Goal: Register for event/course

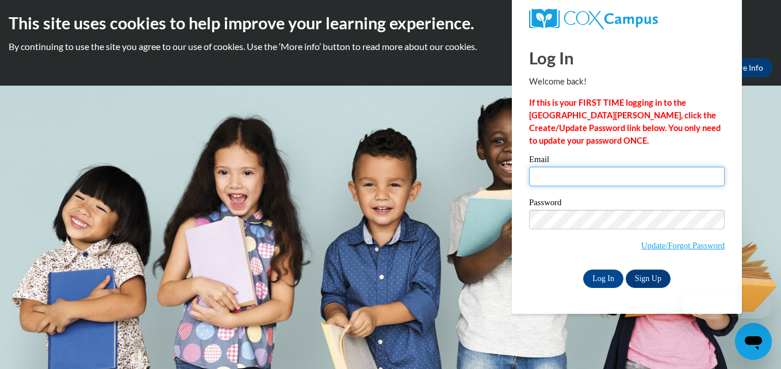
click at [564, 174] on input "Email" at bounding box center [627, 177] width 196 height 20
type input "DOMINIQUE.MIMS@UDC.EDU"
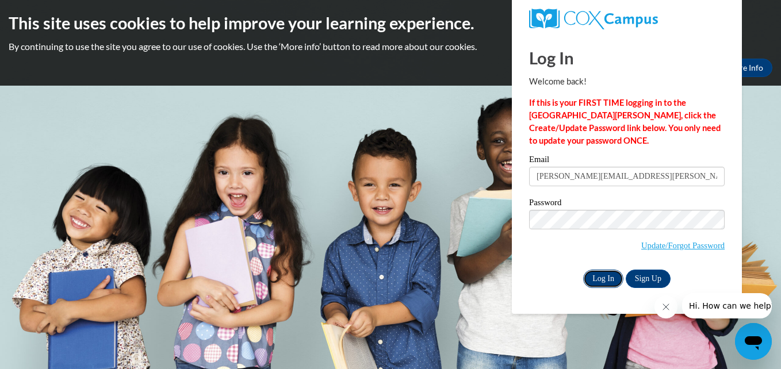
click at [604, 281] on input "Log In" at bounding box center [603, 279] width 40 height 18
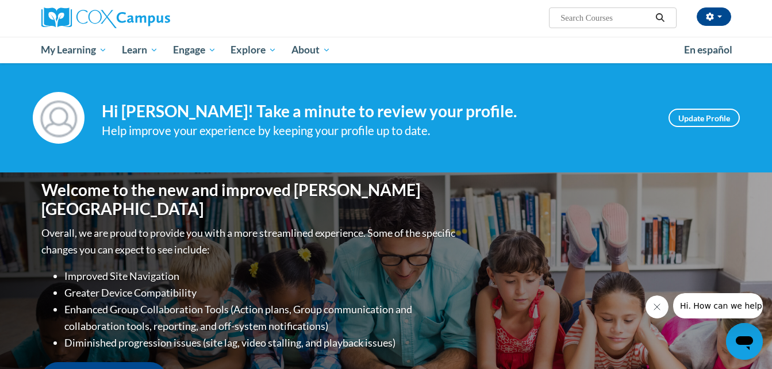
scroll to position [67, 0]
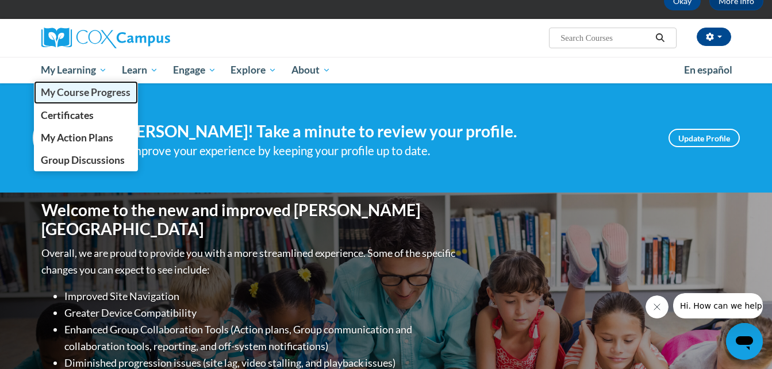
click at [80, 90] on span "My Course Progress" at bounding box center [86, 92] width 90 height 12
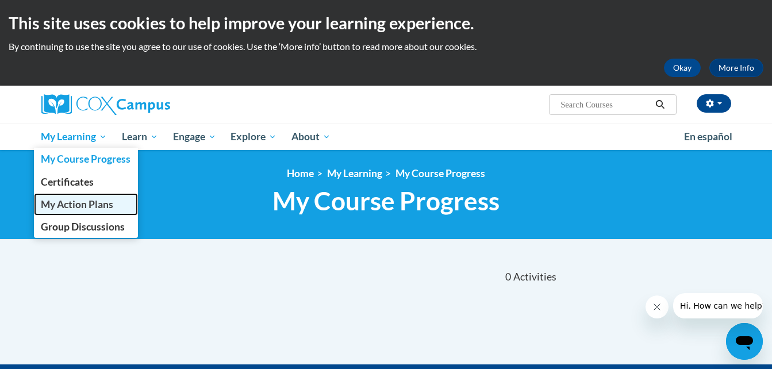
click at [74, 207] on span "My Action Plans" at bounding box center [77, 204] width 72 height 12
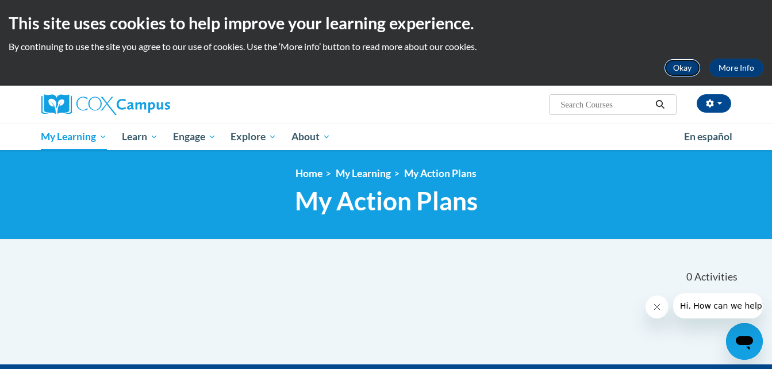
click at [690, 68] on button "Okay" at bounding box center [682, 68] width 37 height 18
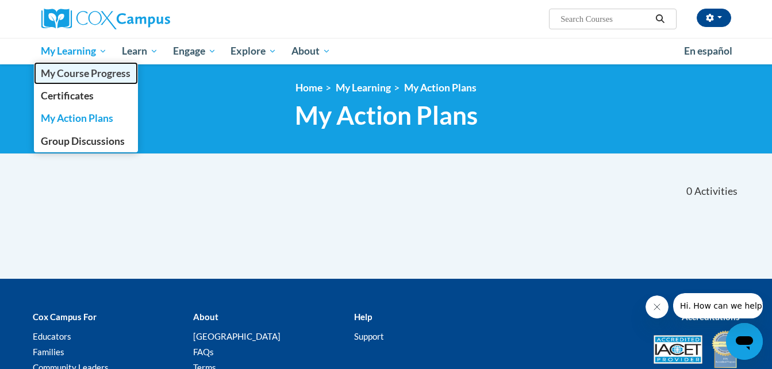
click at [59, 72] on span "My Course Progress" at bounding box center [86, 73] width 90 height 12
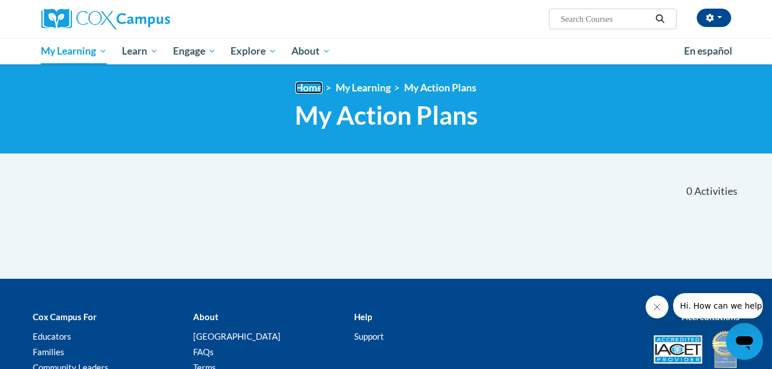
click at [308, 86] on link "Home" at bounding box center [309, 88] width 27 height 12
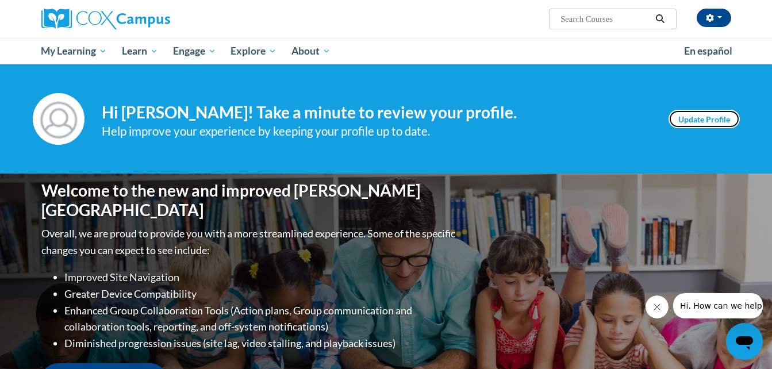
click at [708, 121] on link "Update Profile" at bounding box center [704, 119] width 71 height 18
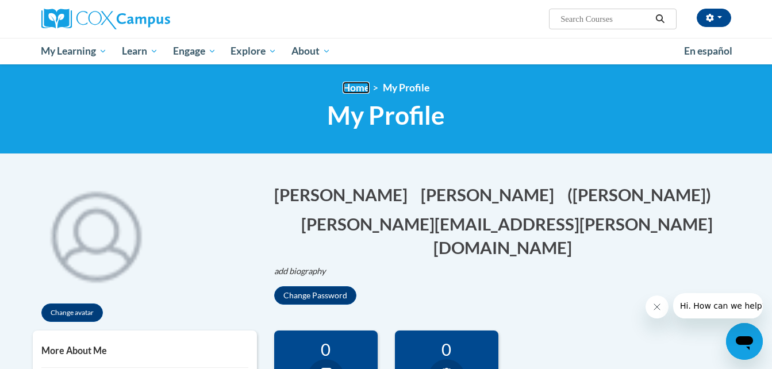
click at [358, 89] on link "Home" at bounding box center [356, 88] width 27 height 12
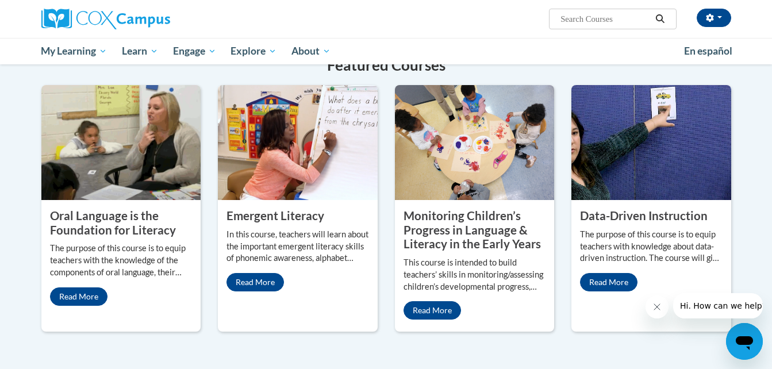
scroll to position [920, 0]
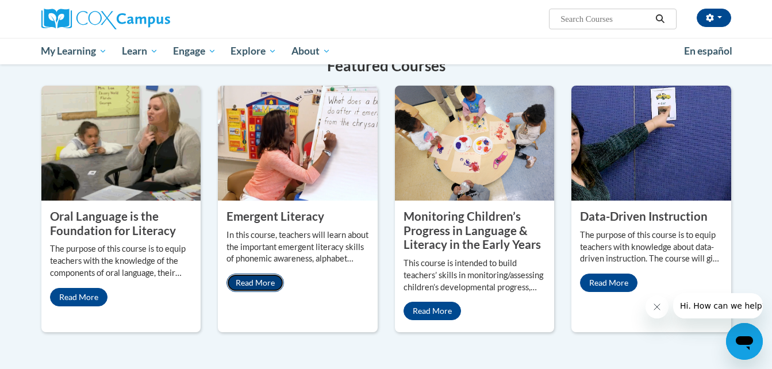
click at [254, 274] on link "Read More" at bounding box center [256, 283] width 58 height 18
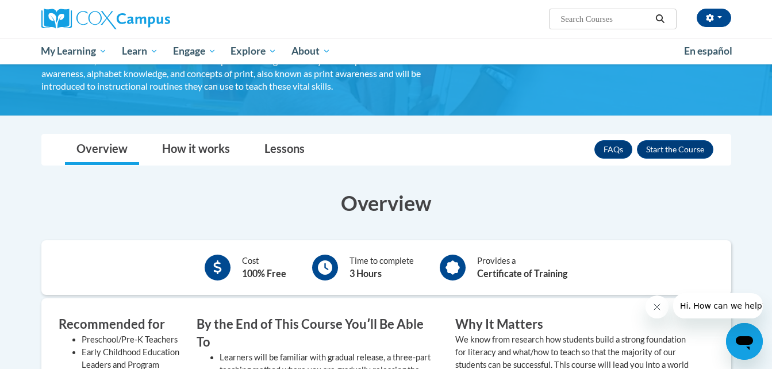
scroll to position [115, 0]
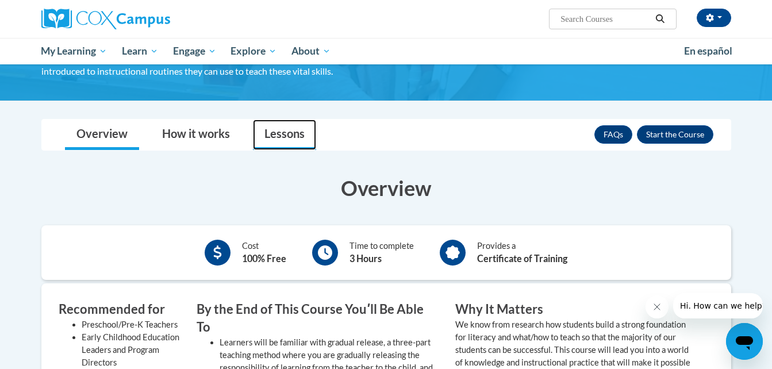
click at [290, 136] on link "Lessons" at bounding box center [284, 135] width 63 height 30
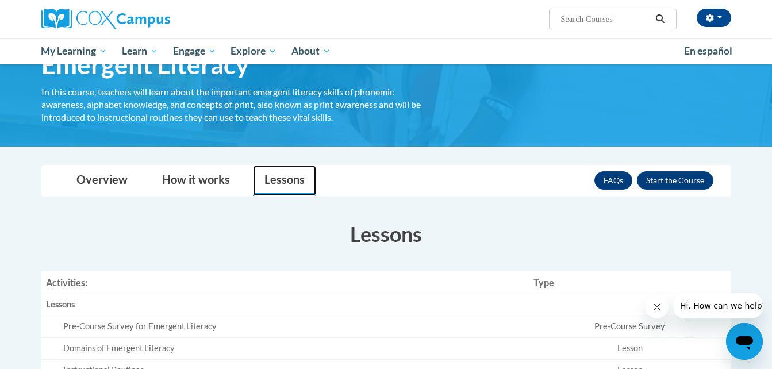
scroll to position [58, 0]
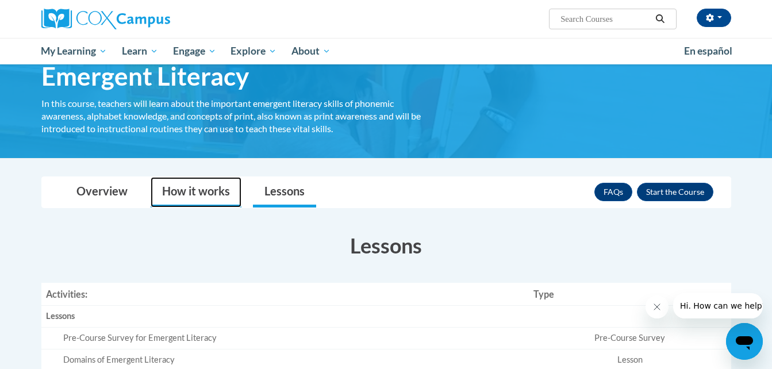
click at [192, 193] on link "How it works" at bounding box center [196, 192] width 91 height 30
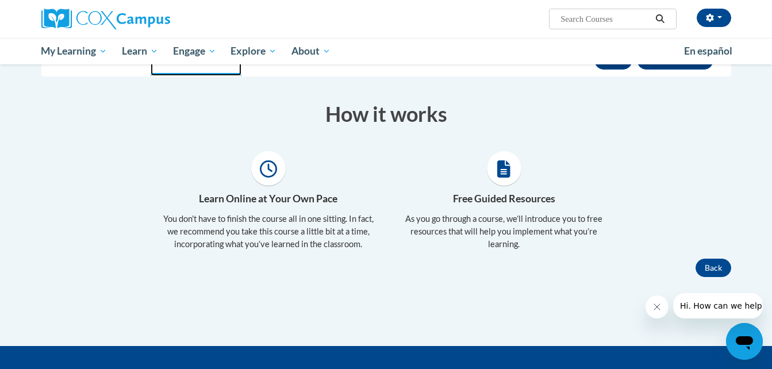
scroll to position [115, 0]
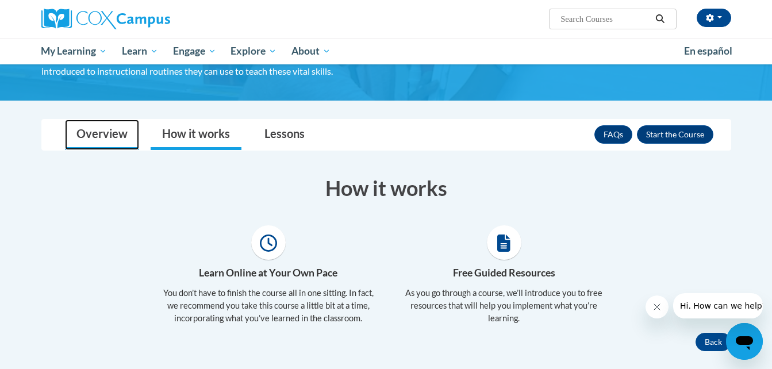
click at [116, 138] on link "Overview" at bounding box center [102, 135] width 74 height 30
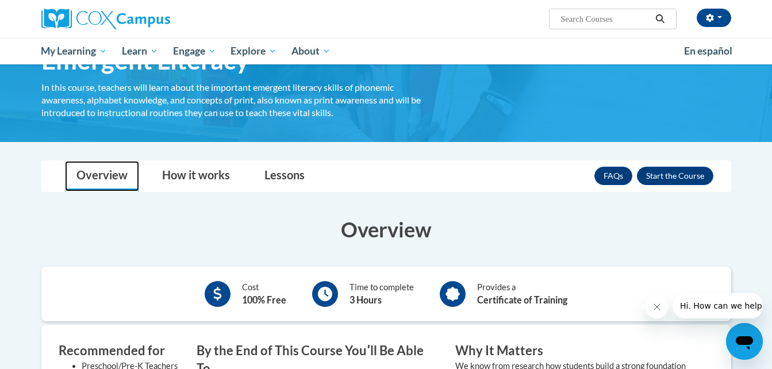
scroll to position [58, 0]
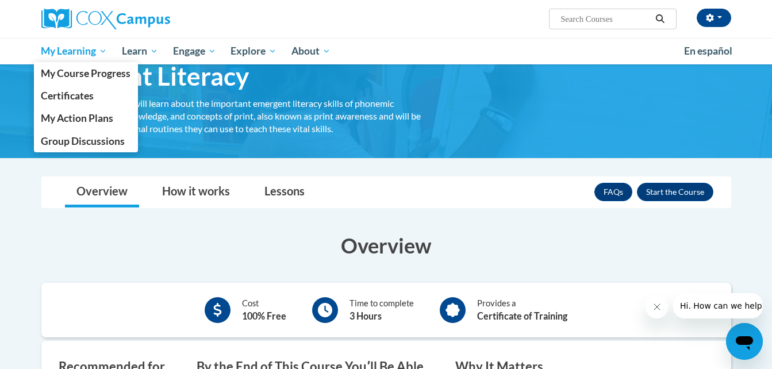
click at [67, 57] on span "My Learning" at bounding box center [74, 51] width 66 height 14
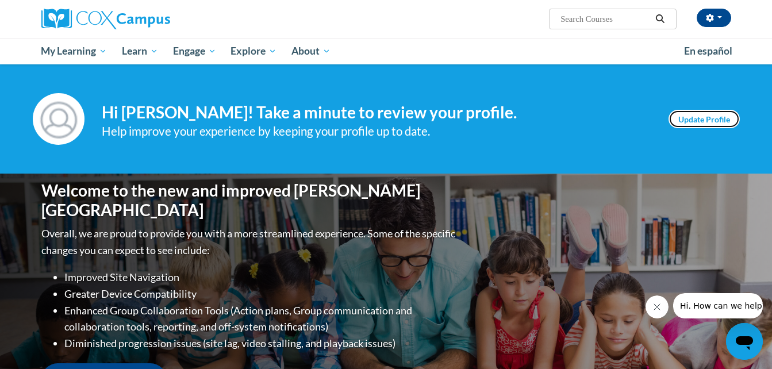
click at [703, 118] on link "Update Profile" at bounding box center [704, 119] width 71 height 18
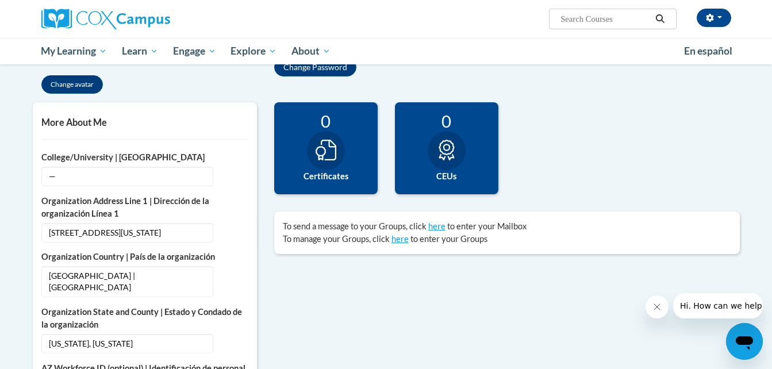
scroll to position [230, 0]
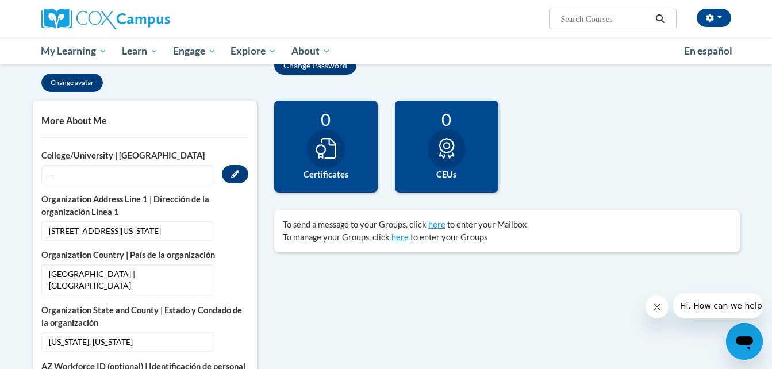
click at [87, 173] on span "—" at bounding box center [127, 175] width 172 height 20
click at [236, 175] on icon "Custom profile fields" at bounding box center [235, 174] width 8 height 8
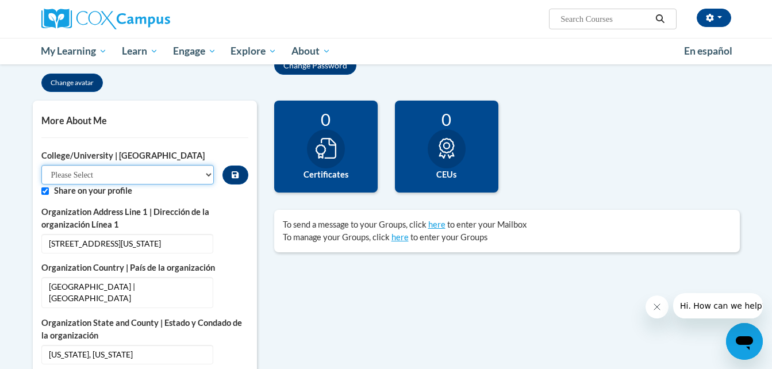
click at [211, 175] on select "Please Select College/University Staff | Empleado universitario College/Univers…" at bounding box center [127, 175] width 173 height 20
select select "99b32b07-cffc-426c-8bf6-0cd77760d84b"
click at [41, 165] on select "Please Select College/University Staff | Empleado universitario College/Univers…" at bounding box center [127, 175] width 173 height 20
click at [203, 175] on select "Please Select College/University Staff | Empleado universitario College/Univers…" at bounding box center [127, 175] width 173 height 20
click at [41, 165] on select "Please Select College/University Staff | Empleado universitario College/Univers…" at bounding box center [127, 175] width 173 height 20
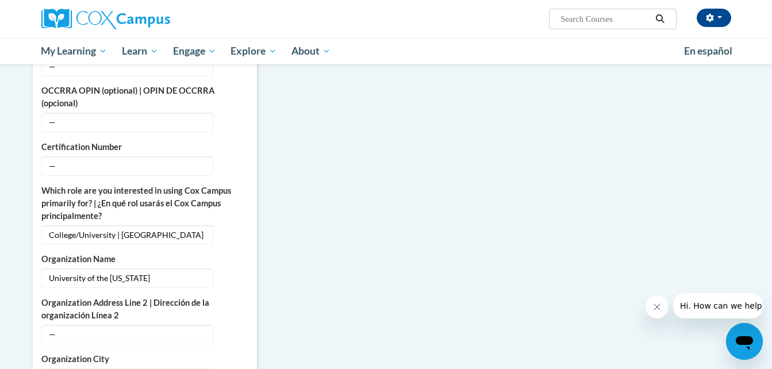
scroll to position [575, 0]
click at [236, 227] on button "Edit" at bounding box center [235, 234] width 26 height 18
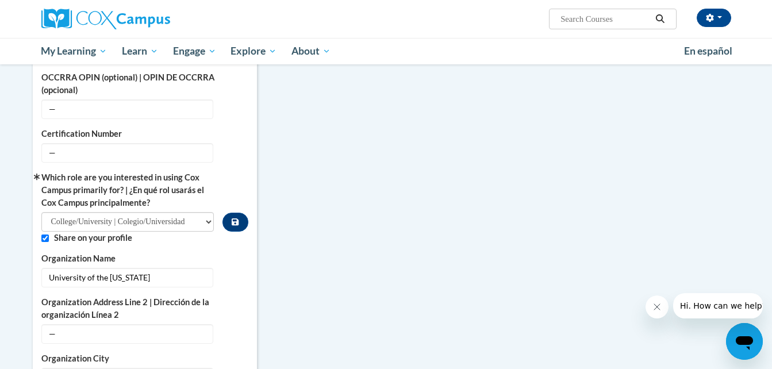
scroll to position [563, 0]
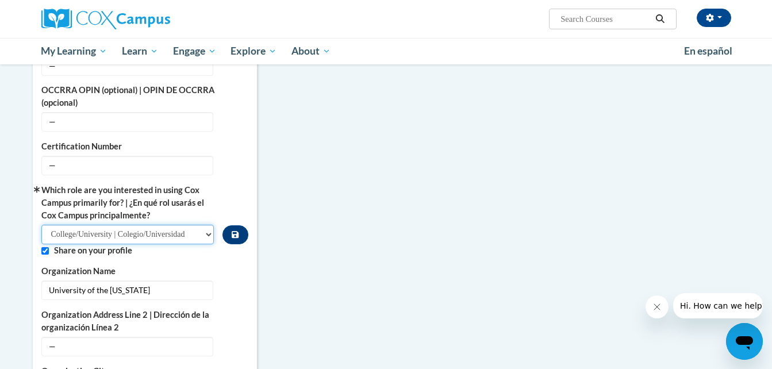
click at [207, 225] on select "Please Select College/University | Colegio/Universidad Community/Nonprofit Part…" at bounding box center [127, 235] width 173 height 20
click at [41, 225] on select "Please Select College/University | Colegio/Universidad Community/Nonprofit Part…" at bounding box center [127, 235] width 173 height 20
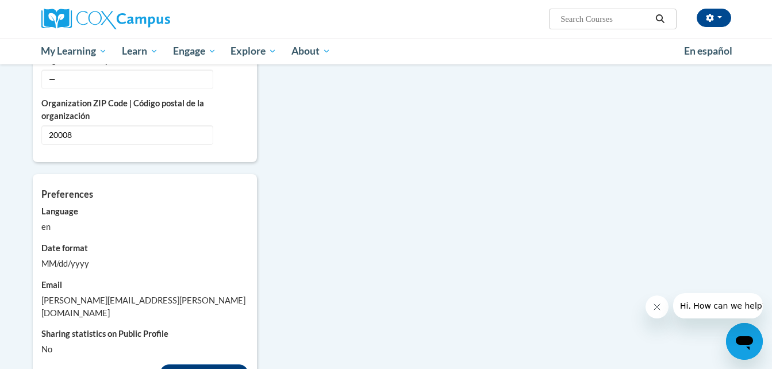
scroll to position [908, 0]
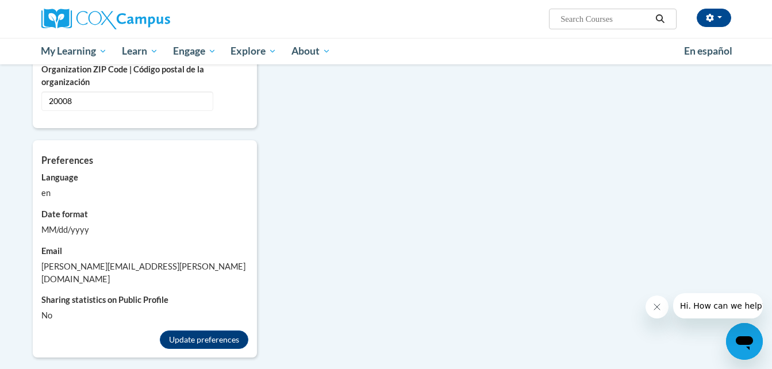
click at [89, 224] on div "MM/dd/yyyy" at bounding box center [144, 230] width 207 height 13
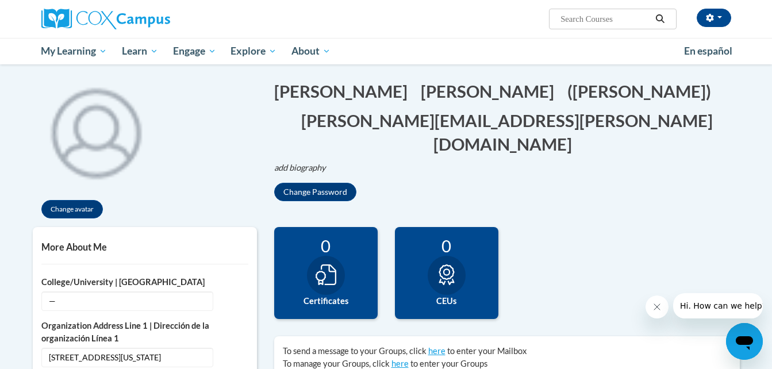
scroll to position [0, 0]
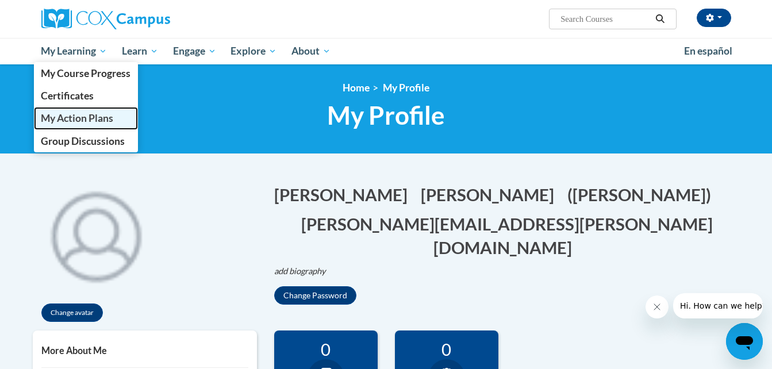
click at [60, 120] on span "My Action Plans" at bounding box center [77, 118] width 72 height 12
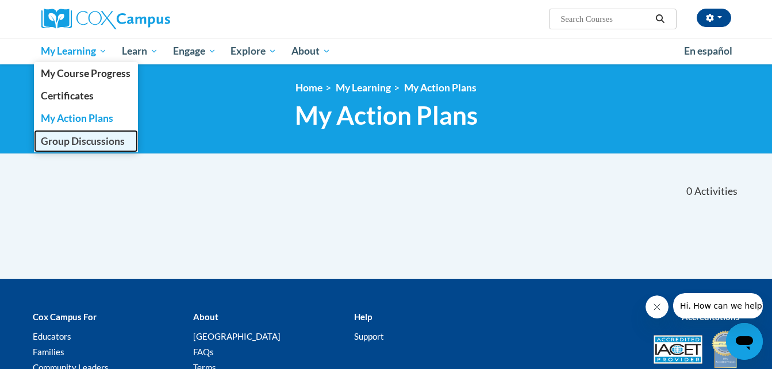
click at [75, 143] on span "Group Discussions" at bounding box center [83, 141] width 84 height 12
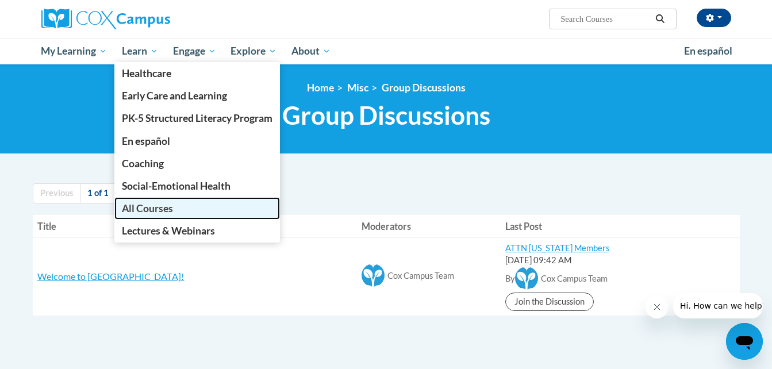
click at [152, 211] on span "All Courses" at bounding box center [147, 208] width 51 height 12
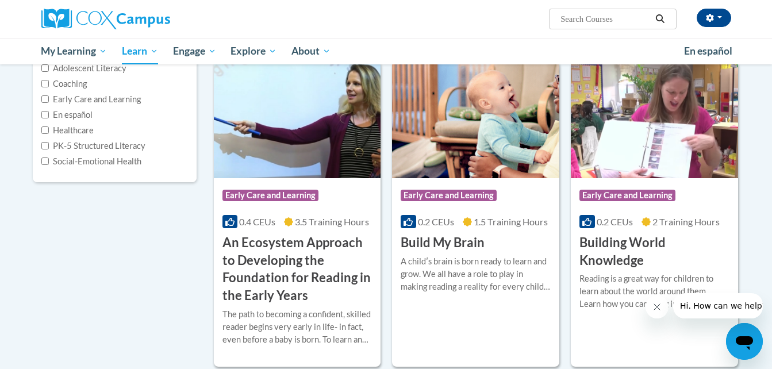
scroll to position [173, 0]
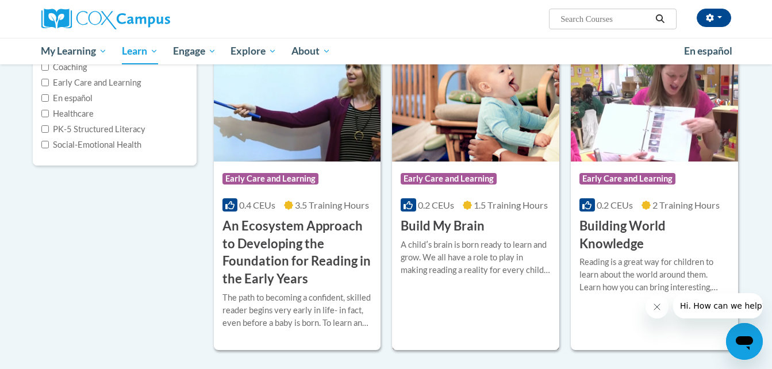
click at [450, 227] on h3 "Build My Brain" at bounding box center [443, 226] width 84 height 18
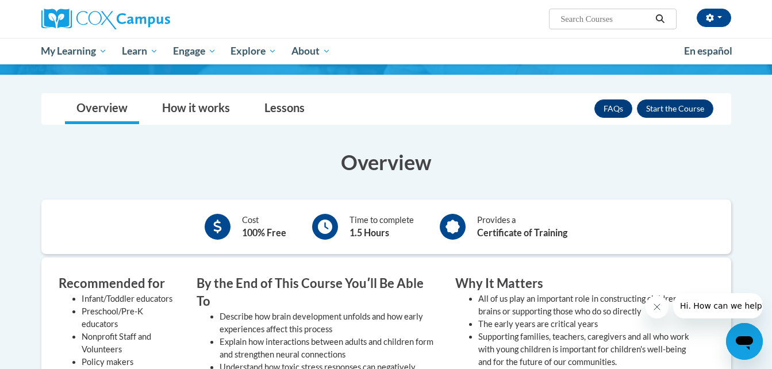
scroll to position [115, 0]
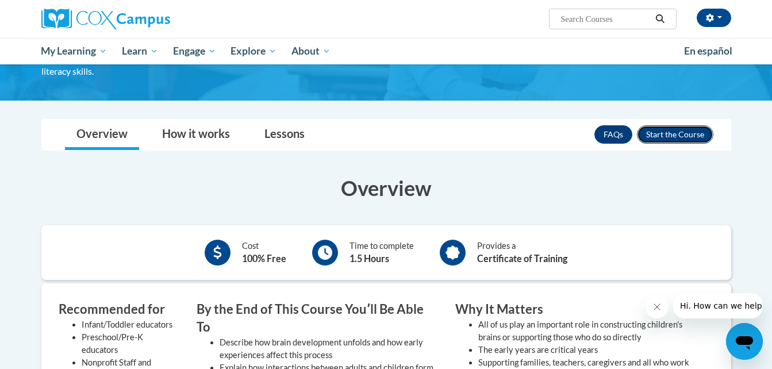
click at [668, 133] on button "Enroll" at bounding box center [675, 134] width 77 height 18
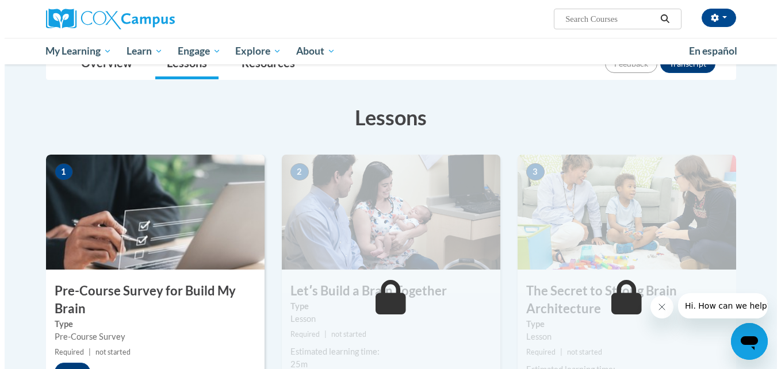
scroll to position [230, 0]
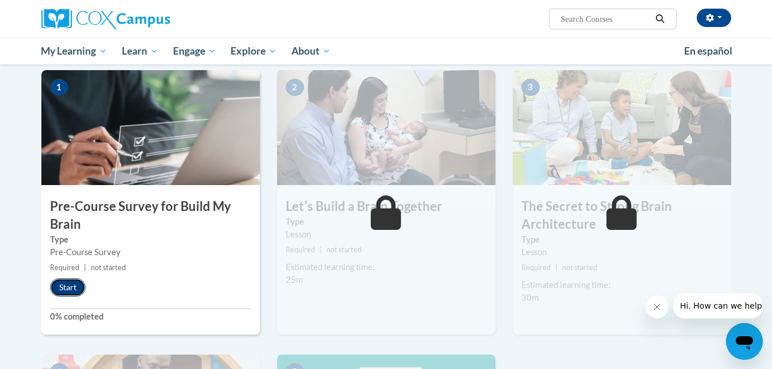
click at [67, 284] on button "Start" at bounding box center [68, 287] width 36 height 18
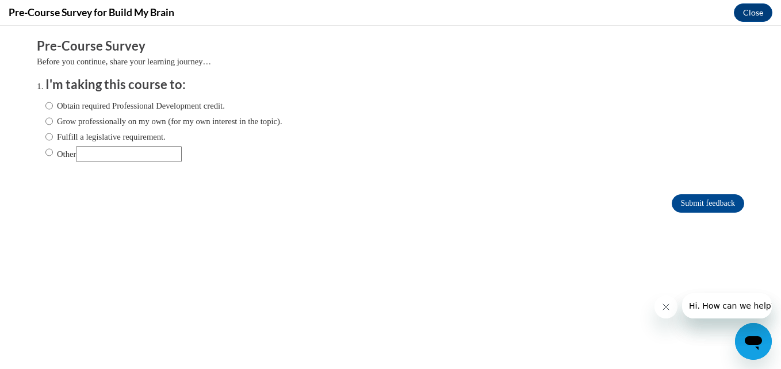
scroll to position [0, 0]
click at [120, 105] on label "Obtain required Professional Development credit." at bounding box center [134, 106] width 179 height 13
click at [53, 105] on input "Obtain required Professional Development credit." at bounding box center [48, 106] width 7 height 13
radio input "true"
click at [680, 203] on input "Submit feedback" at bounding box center [708, 203] width 72 height 18
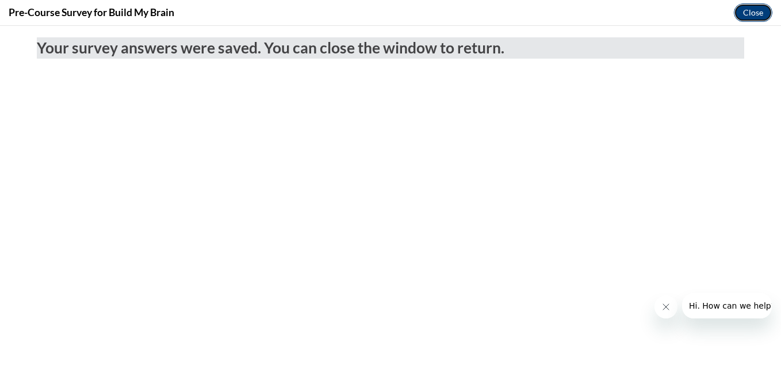
click at [755, 13] on button "Close" at bounding box center [753, 12] width 39 height 18
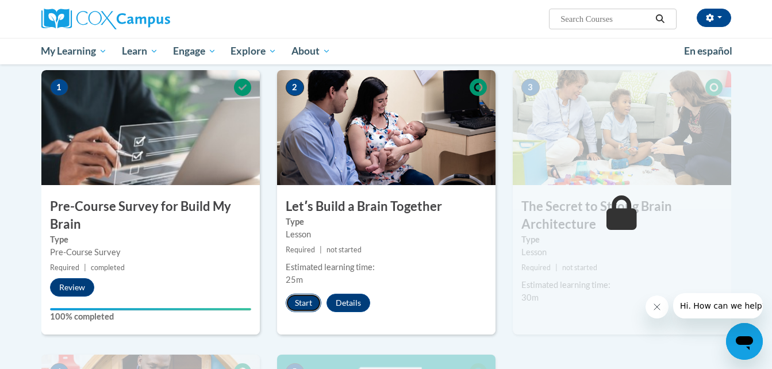
click at [300, 305] on button "Start" at bounding box center [304, 303] width 36 height 18
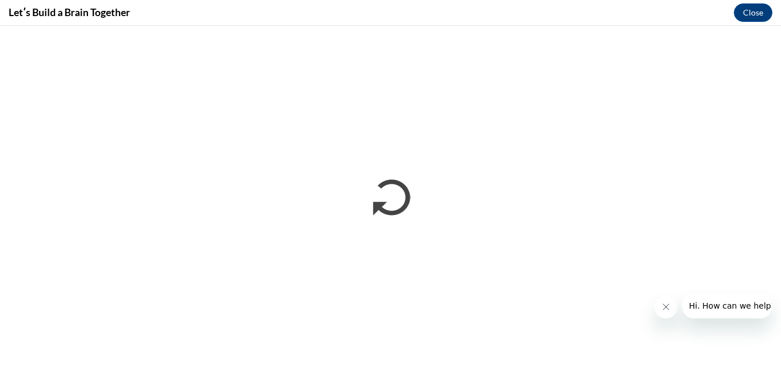
click at [666, 307] on icon "Close message from company" at bounding box center [666, 307] width 6 height 6
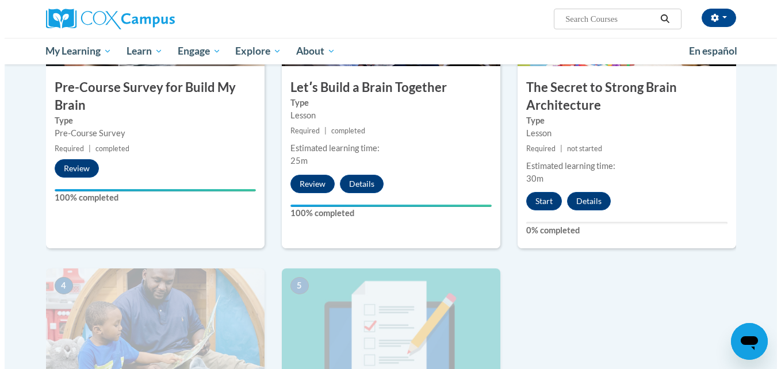
scroll to position [345, 0]
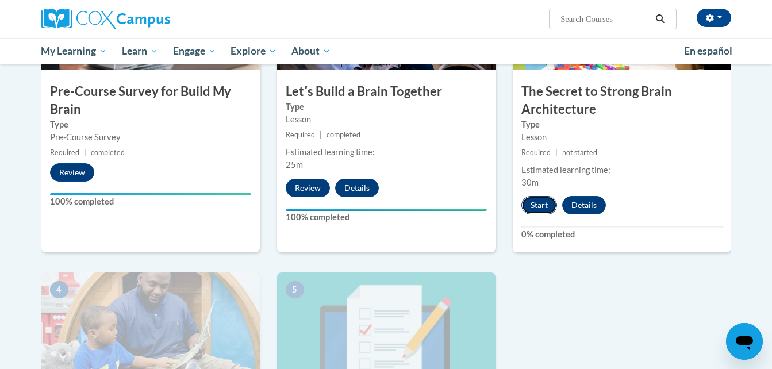
click at [539, 205] on button "Start" at bounding box center [540, 205] width 36 height 18
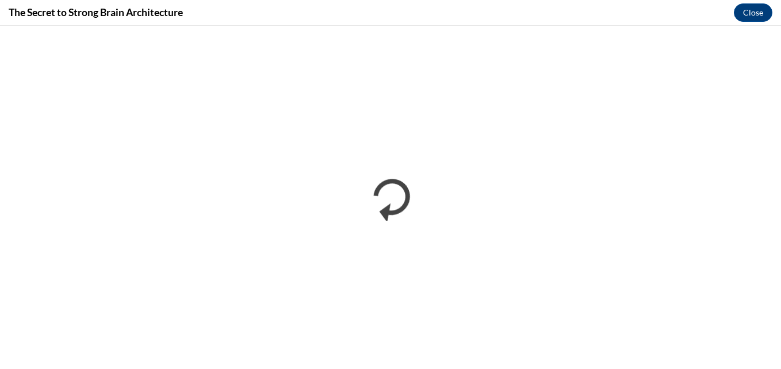
scroll to position [0, 0]
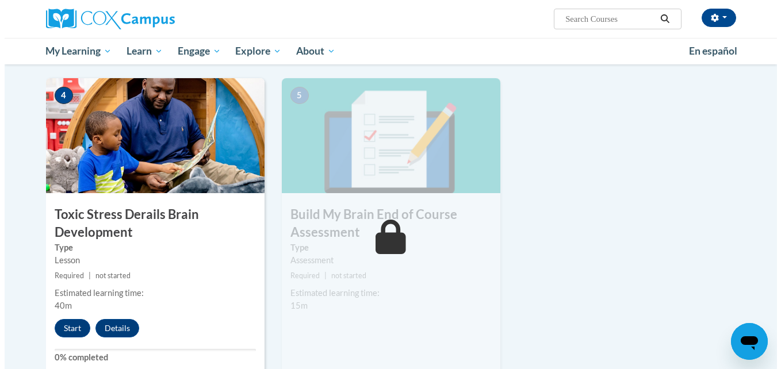
scroll to position [575, 0]
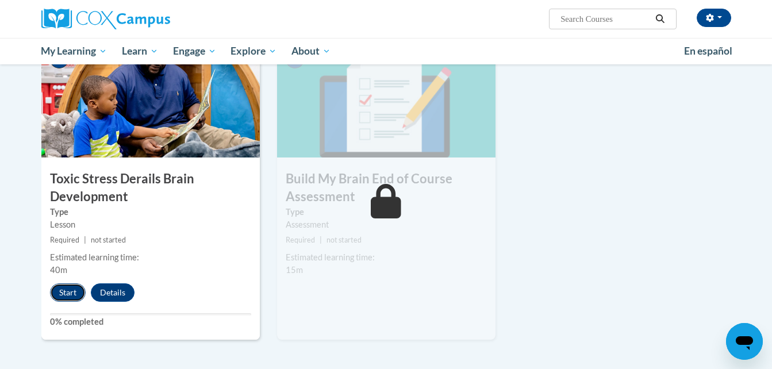
click at [71, 290] on button "Start" at bounding box center [68, 293] width 36 height 18
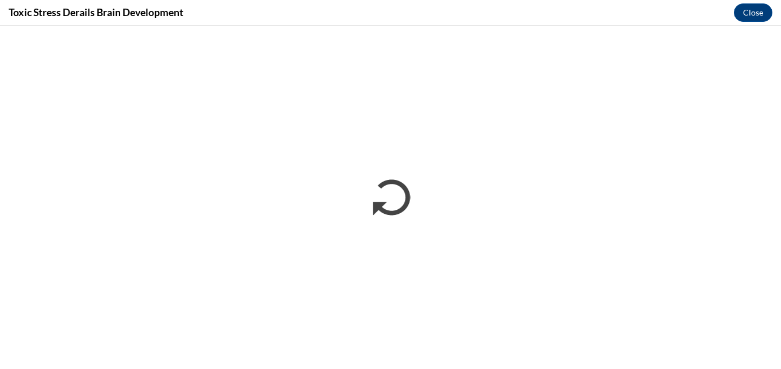
scroll to position [0, 0]
